Goal: Transaction & Acquisition: Purchase product/service

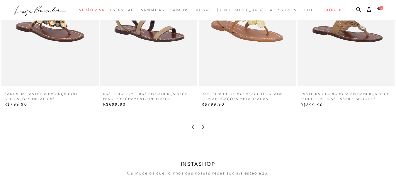
scroll to position [962, 0]
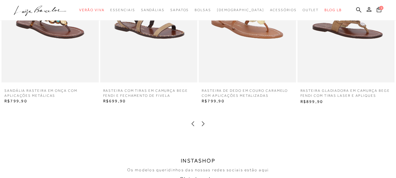
click at [202, 125] on icon at bounding box center [203, 124] width 6 height 6
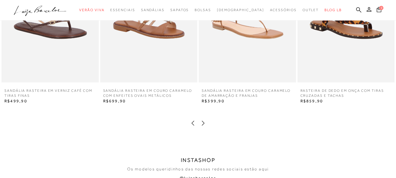
click at [202, 125] on icon at bounding box center [203, 123] width 6 height 6
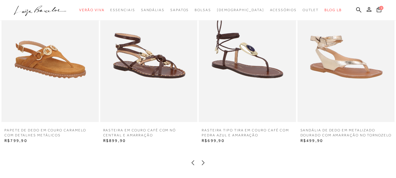
scroll to position [926, 0]
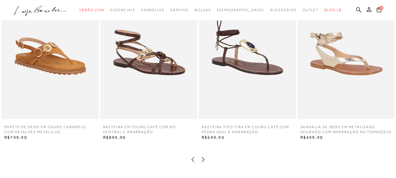
click at [201, 161] on icon at bounding box center [203, 160] width 6 height 6
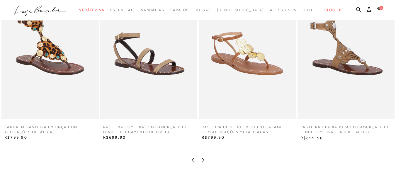
click at [201, 161] on icon at bounding box center [203, 160] width 6 height 6
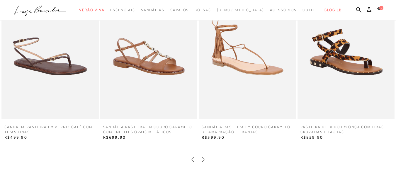
click at [201, 161] on icon at bounding box center [203, 160] width 6 height 6
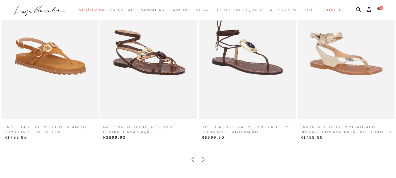
click at [201, 161] on icon at bounding box center [203, 160] width 6 height 6
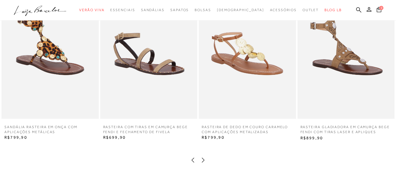
click at [192, 159] on icon at bounding box center [193, 160] width 3 height 5
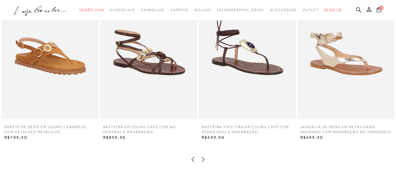
click at [203, 161] on icon at bounding box center [203, 160] width 6 height 6
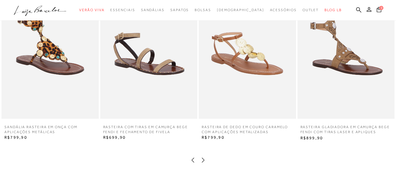
click at [203, 161] on icon at bounding box center [203, 160] width 6 height 6
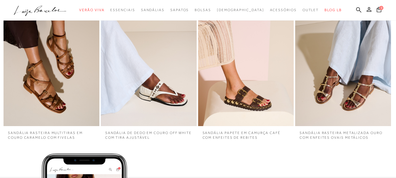
scroll to position [1388, 0]
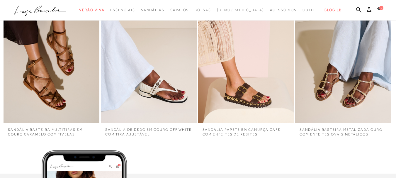
click at [70, 97] on img "1 / 4" at bounding box center [52, 51] width 96 height 144
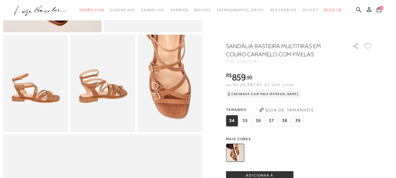
scroll to position [159, 0]
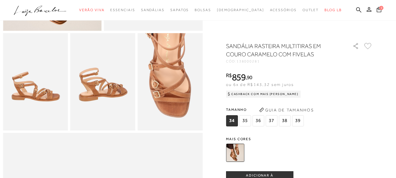
click at [238, 147] on img at bounding box center [235, 153] width 18 height 18
click at [237, 150] on img at bounding box center [235, 153] width 18 height 18
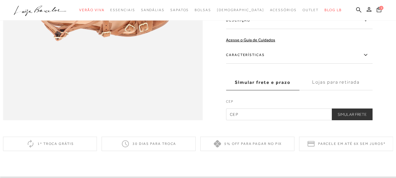
scroll to position [0, 0]
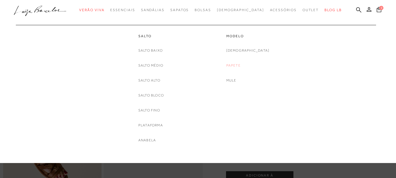
click at [241, 64] on link "Papete" at bounding box center [233, 65] width 14 height 6
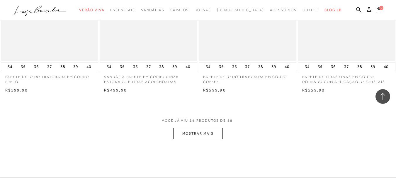
scroll to position [1051, 0]
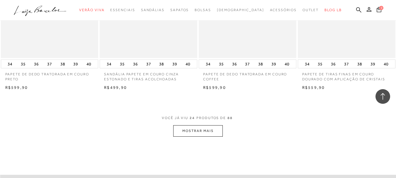
click at [208, 135] on button "MOSTRAR MAIS" at bounding box center [197, 130] width 49 height 11
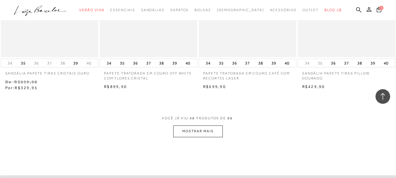
scroll to position [2236, 0]
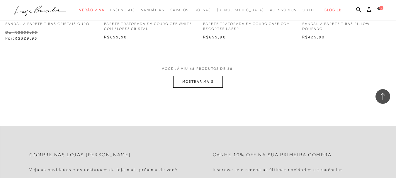
click at [209, 76] on button "MOSTRAR MAIS" at bounding box center [197, 81] width 49 height 11
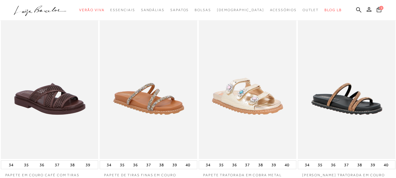
scroll to position [171, 0]
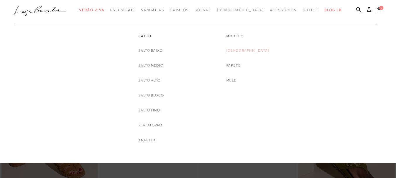
click at [249, 49] on link "[DEMOGRAPHIC_DATA]" at bounding box center [247, 50] width 43 height 6
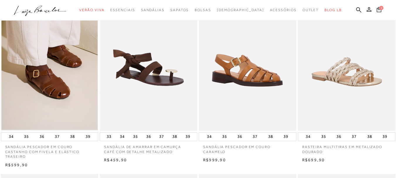
scroll to position [249, 0]
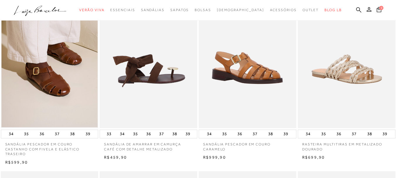
click at [157, 79] on img at bounding box center [148, 55] width 97 height 146
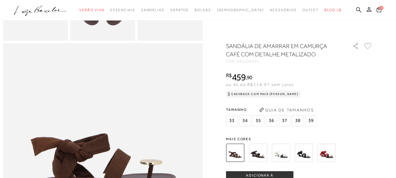
click at [261, 154] on img at bounding box center [258, 153] width 18 height 18
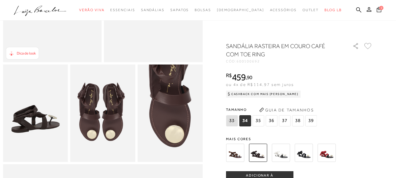
scroll to position [129, 0]
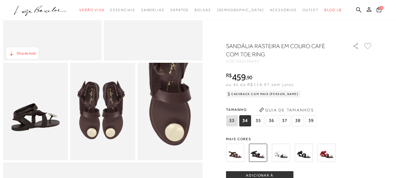
click at [305, 154] on img at bounding box center [304, 153] width 18 height 18
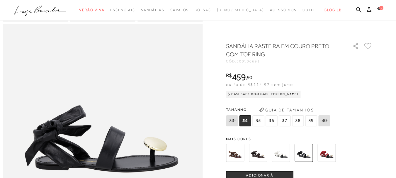
scroll to position [261, 0]
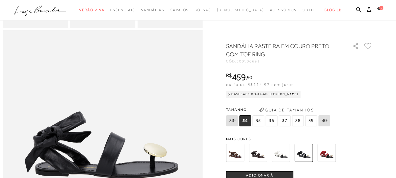
click at [369, 47] on icon at bounding box center [367, 46] width 7 height 6
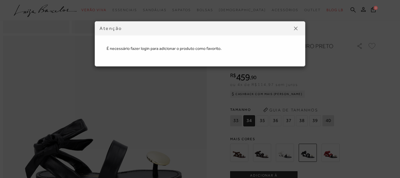
click at [297, 29] on img at bounding box center [296, 29] width 4 height 4
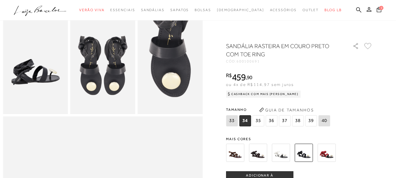
scroll to position [158, 0]
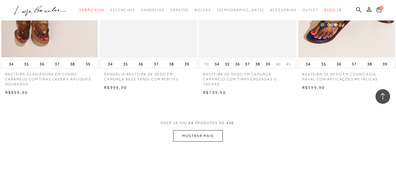
scroll to position [1074, 0]
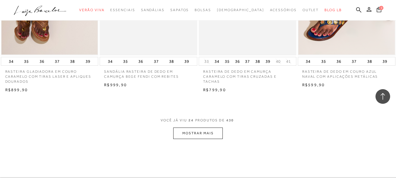
click at [205, 128] on button "MOSTRAR MAIS" at bounding box center [197, 133] width 49 height 11
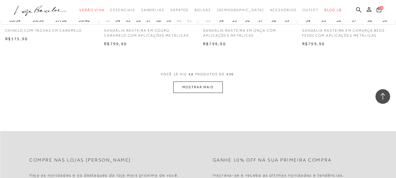
scroll to position [2264, 0]
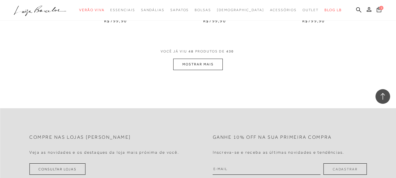
click at [206, 59] on button "MOSTRAR MAIS" at bounding box center [197, 64] width 49 height 11
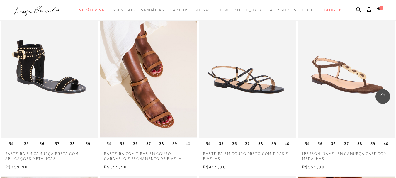
scroll to position [3047, 0]
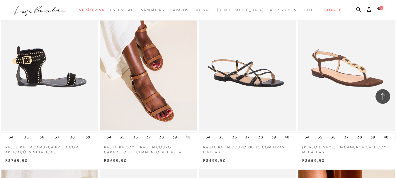
click at [68, 99] on img at bounding box center [49, 58] width 97 height 146
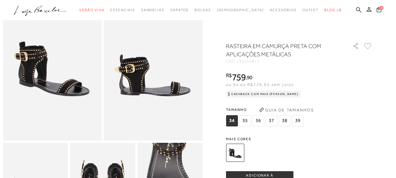
scroll to position [48, 0]
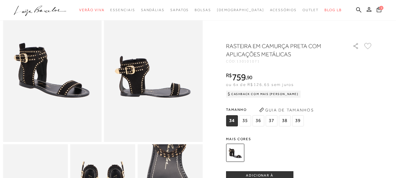
click at [259, 122] on span "36" at bounding box center [258, 120] width 12 height 11
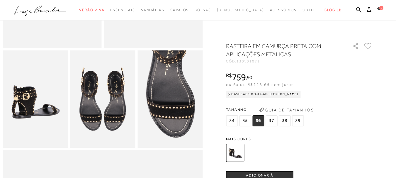
scroll to position [143, 0]
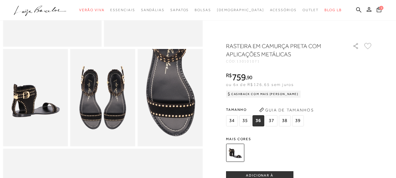
click at [369, 45] on icon at bounding box center [367, 46] width 7 height 6
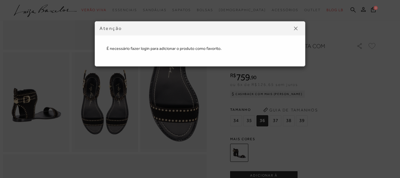
click at [296, 27] on img at bounding box center [296, 29] width 4 height 4
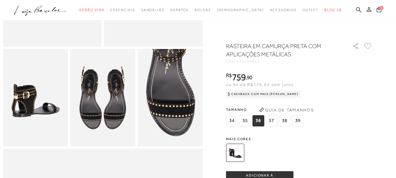
click at [367, 10] on icon at bounding box center [369, 9] width 5 height 5
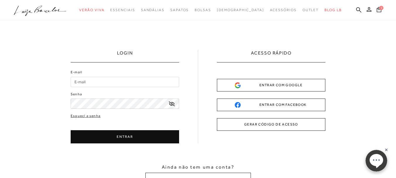
click at [269, 104] on div "ENTRAR COM FACEBOOK" at bounding box center [271, 105] width 73 height 6
click at [269, 84] on div "ENTRAR COM GOOGLE" at bounding box center [271, 85] width 73 height 6
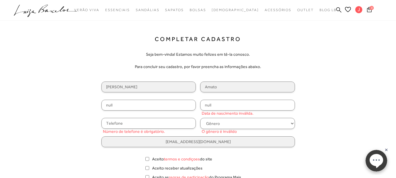
click at [162, 106] on input "null" at bounding box center [148, 105] width 95 height 11
click at [162, 104] on input "null" at bounding box center [148, 105] width 95 height 11
type input "321.728.068-70"
click at [218, 106] on input "null" at bounding box center [247, 105] width 95 height 11
click at [170, 122] on input "text" at bounding box center [148, 123] width 95 height 11
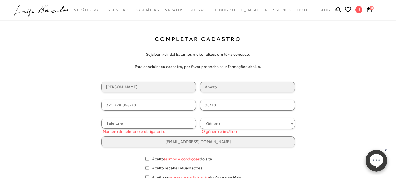
click at [233, 107] on input "06/10" at bounding box center [247, 105] width 95 height 11
type input "06/10/1983"
click at [179, 125] on input "text" at bounding box center [148, 123] width 95 height 11
type input "(11) 91077-373"
click at [229, 123] on select "Gênero Feminino Masculino" at bounding box center [247, 123] width 95 height 11
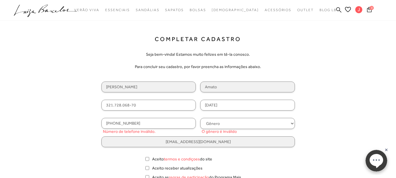
select select
click at [200, 118] on select "Gênero Feminino Masculino" at bounding box center [247, 123] width 95 height 11
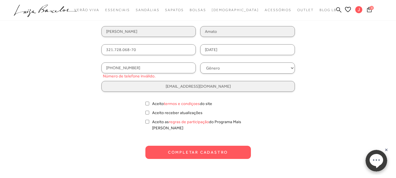
scroll to position [56, 0]
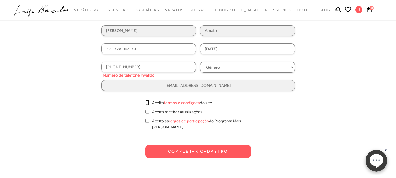
click at [148, 103] on input "Aceito termos e condiçoes do site" at bounding box center [147, 103] width 4 height 6
checkbox input "true"
click at [199, 146] on button "Completar Cadastro" at bounding box center [198, 151] width 106 height 13
click at [114, 67] on input "(11) 91077-373" at bounding box center [148, 67] width 95 height 11
type input "(11) 99107-7373"
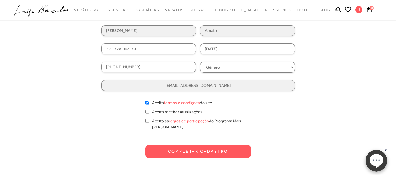
click at [197, 145] on button "Completar Cadastro" at bounding box center [198, 151] width 106 height 13
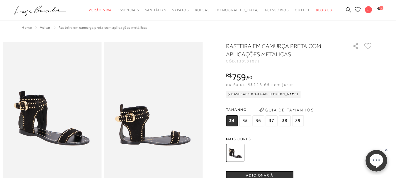
click at [371, 45] on icon at bounding box center [367, 46] width 7 height 6
click at [261, 119] on span "36" at bounding box center [258, 120] width 12 height 11
